Goal: Information Seeking & Learning: Learn about a topic

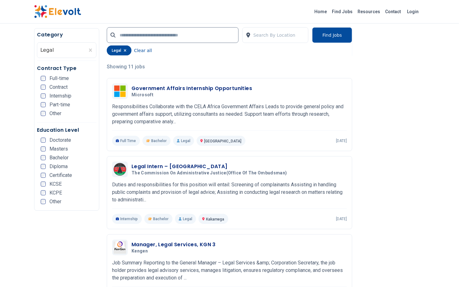
scroll to position [146, 0]
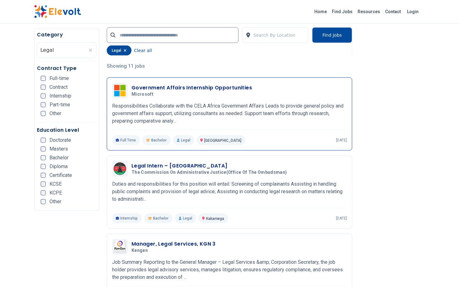
click at [224, 87] on h3 "Government Affairs Internship Opportunities" at bounding box center [192, 88] width 121 height 8
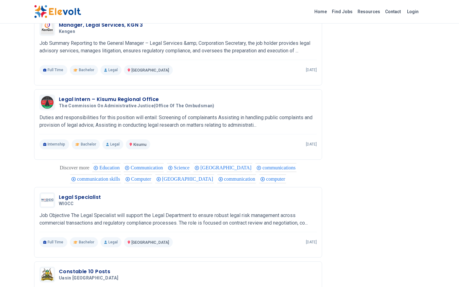
scroll to position [727, 0]
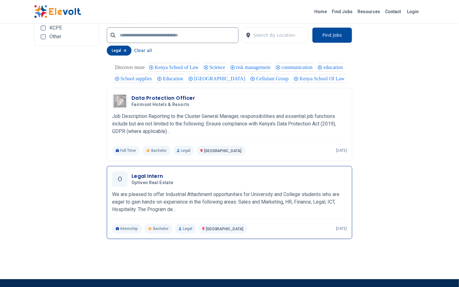
scroll to position [866, 0]
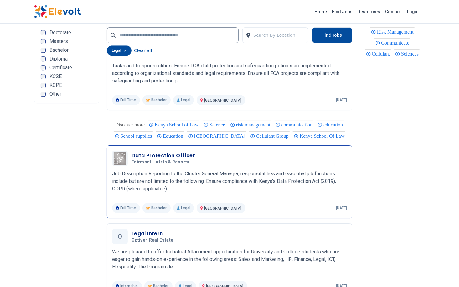
click at [252, 183] on p "Job Description Reporting to the Cluster General Manager, responsibilities and …" at bounding box center [229, 181] width 235 height 23
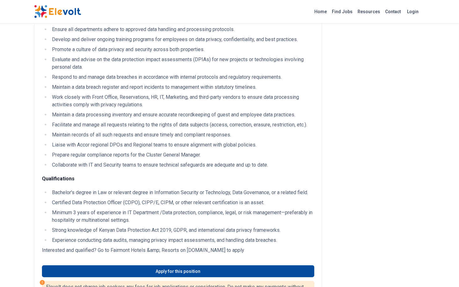
scroll to position [219, 0]
